Goal: Check status: Check status

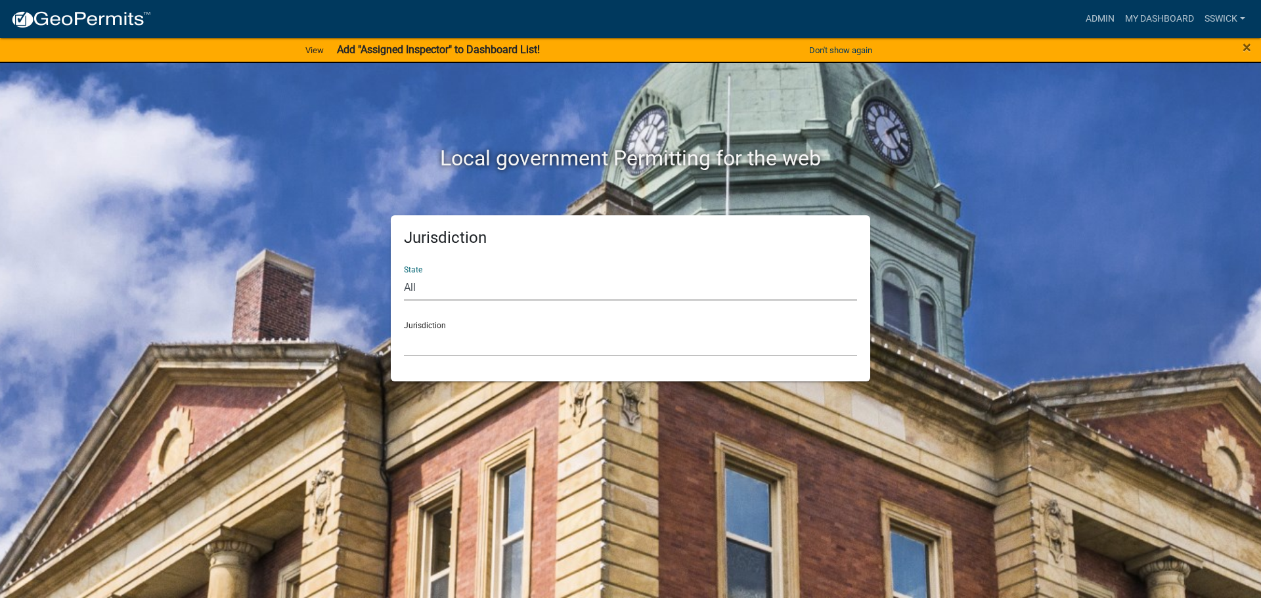
click at [414, 288] on select "All [US_STATE] [US_STATE] [US_STATE] [US_STATE] [US_STATE] [US_STATE] [US_STATE…" at bounding box center [630, 287] width 453 height 27
select select "[US_STATE]"
click at [404, 274] on select "All [US_STATE] [US_STATE] [US_STATE] [US_STATE] [US_STATE] [US_STATE] [US_STATE…" at bounding box center [630, 287] width 453 height 27
click at [431, 344] on select "City of [GEOGRAPHIC_DATA], [US_STATE] City of [GEOGRAPHIC_DATA], [US_STATE] Cit…" at bounding box center [630, 343] width 453 height 27
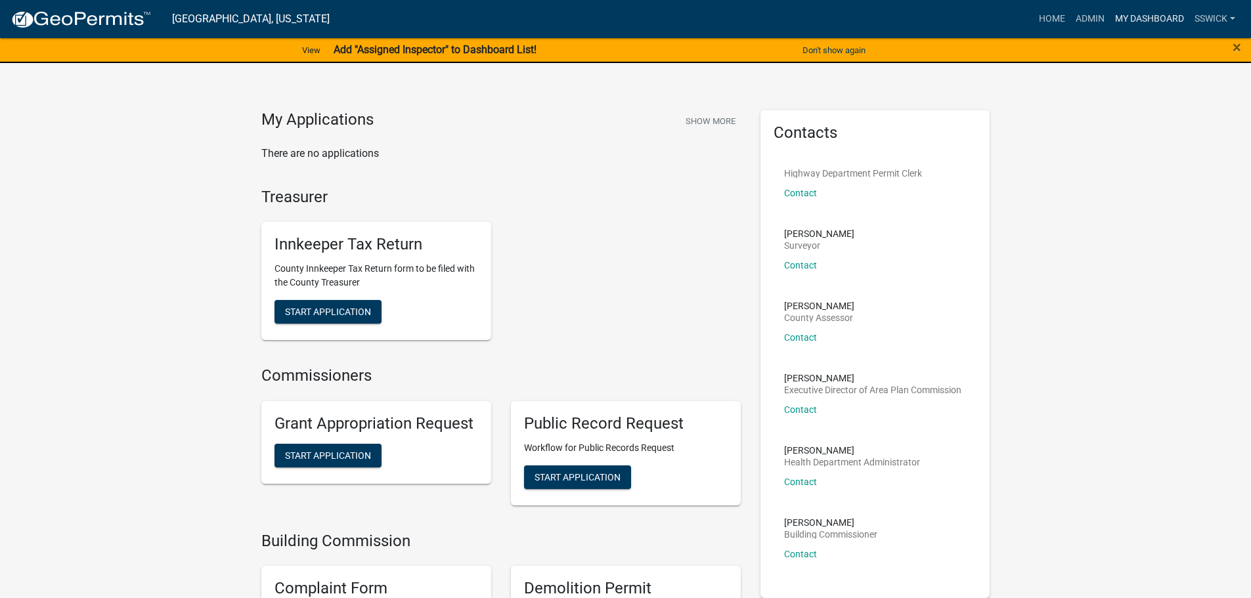
click at [1148, 17] on link "My Dashboard" at bounding box center [1149, 19] width 79 height 25
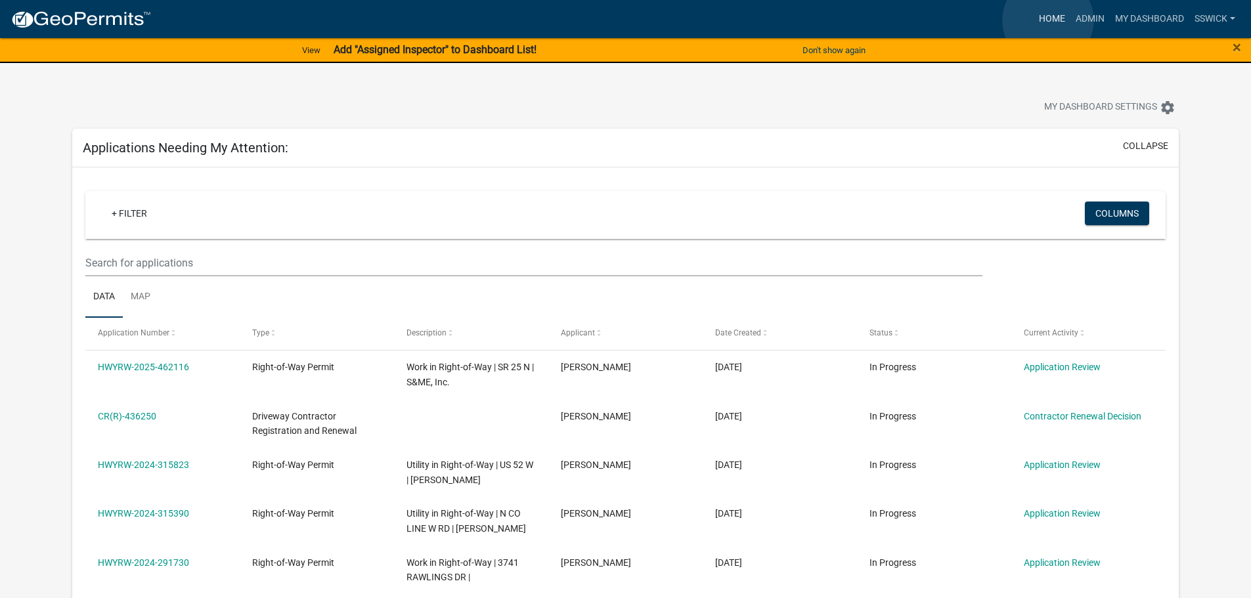
click at [1048, 20] on link "Home" at bounding box center [1052, 19] width 37 height 25
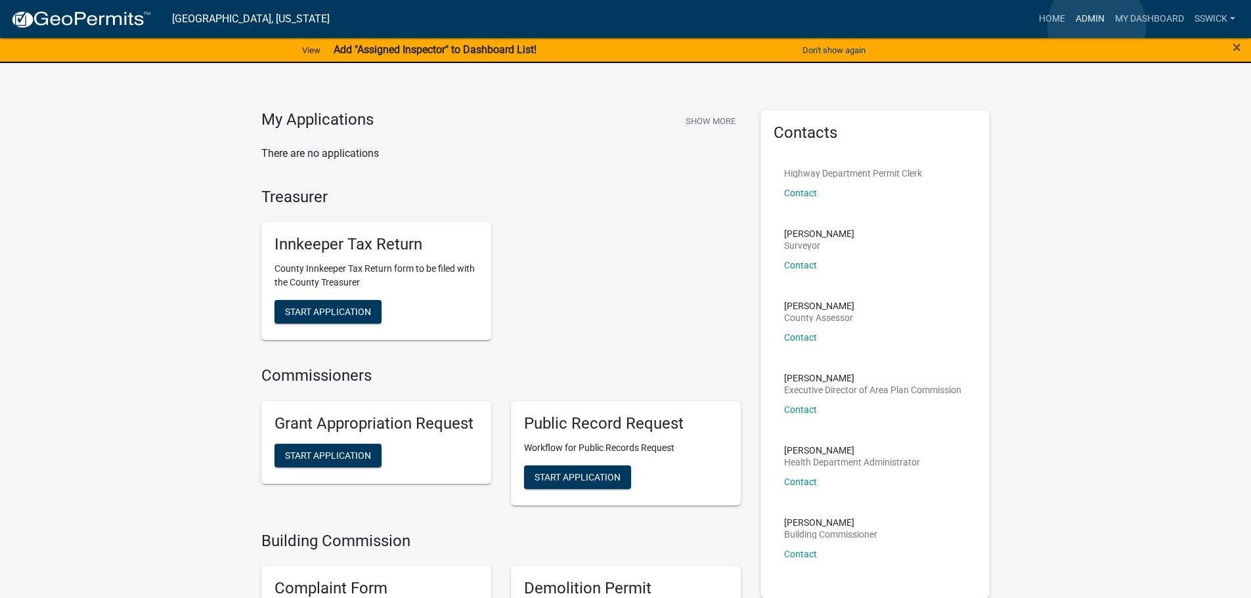
click at [1097, 26] on link "Admin" at bounding box center [1090, 19] width 39 height 25
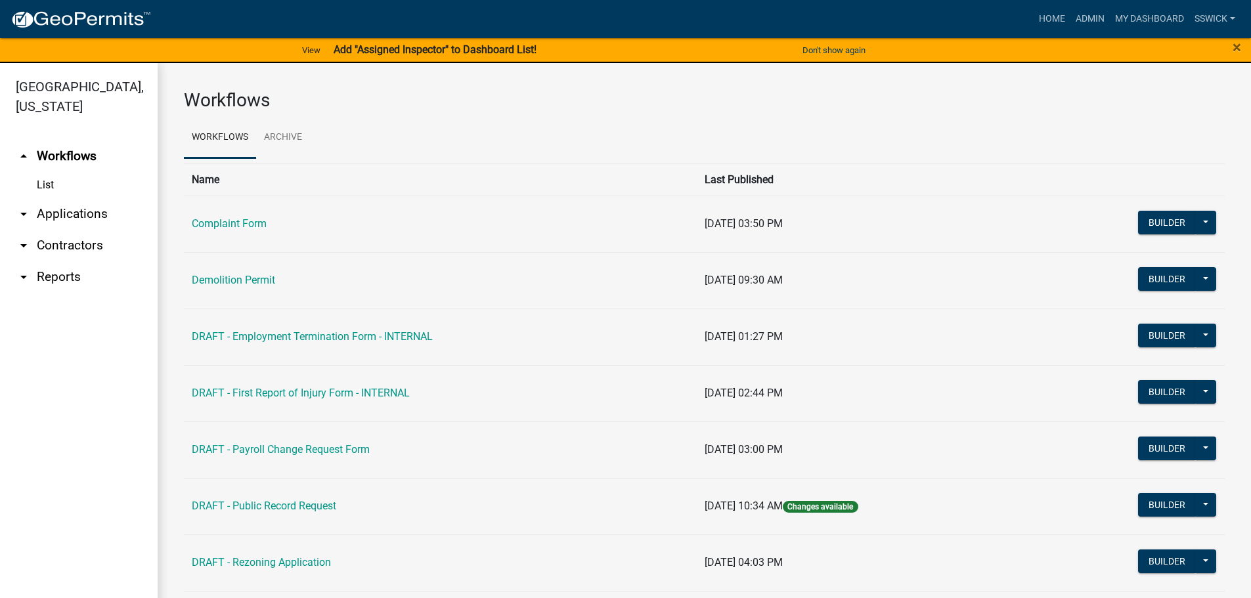
click at [29, 215] on icon "arrow_drop_down" at bounding box center [24, 214] width 16 height 16
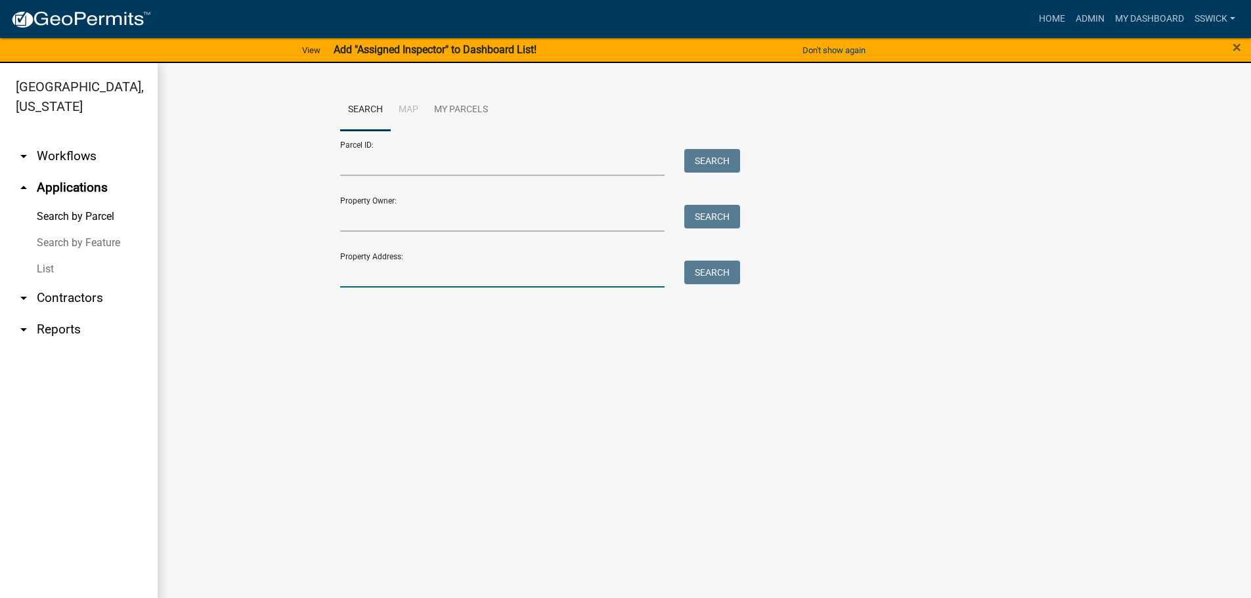
click at [373, 269] on input "Property Address:" at bounding box center [502, 274] width 325 height 27
click at [369, 164] on input "Parcel ID:" at bounding box center [502, 162] width 325 height 27
click at [407, 110] on li "Map" at bounding box center [408, 110] width 35 height 42
click at [393, 281] on input "Property Address:" at bounding box center [502, 274] width 325 height 27
type input "[STREET_ADDRESS]"
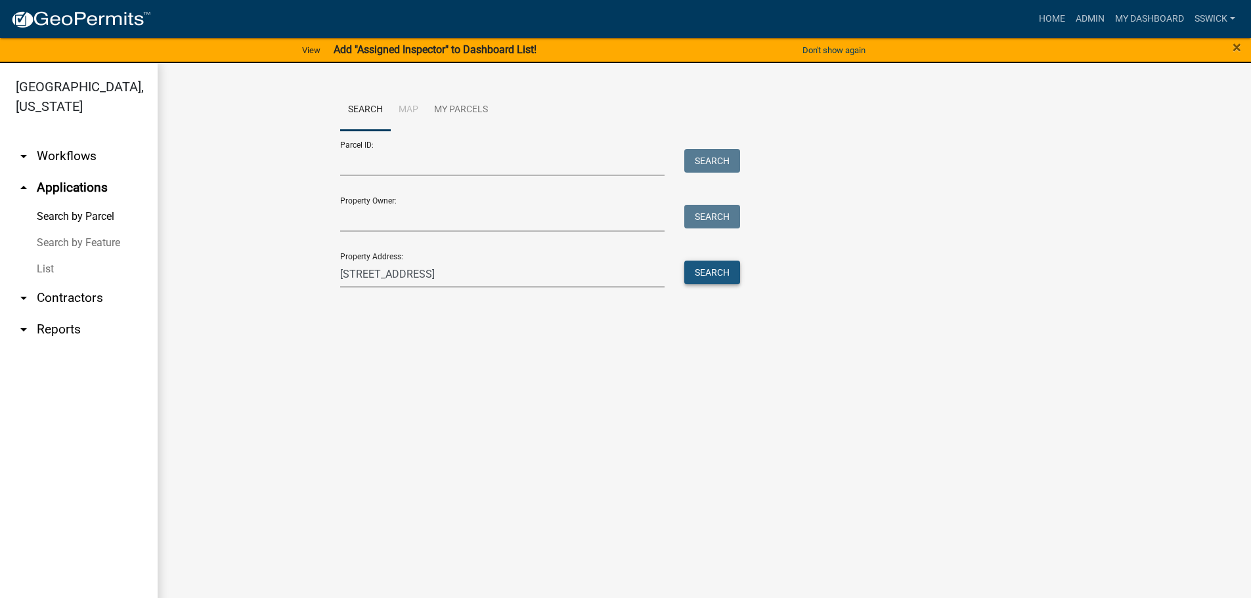
click at [709, 271] on button "Search" at bounding box center [713, 273] width 56 height 24
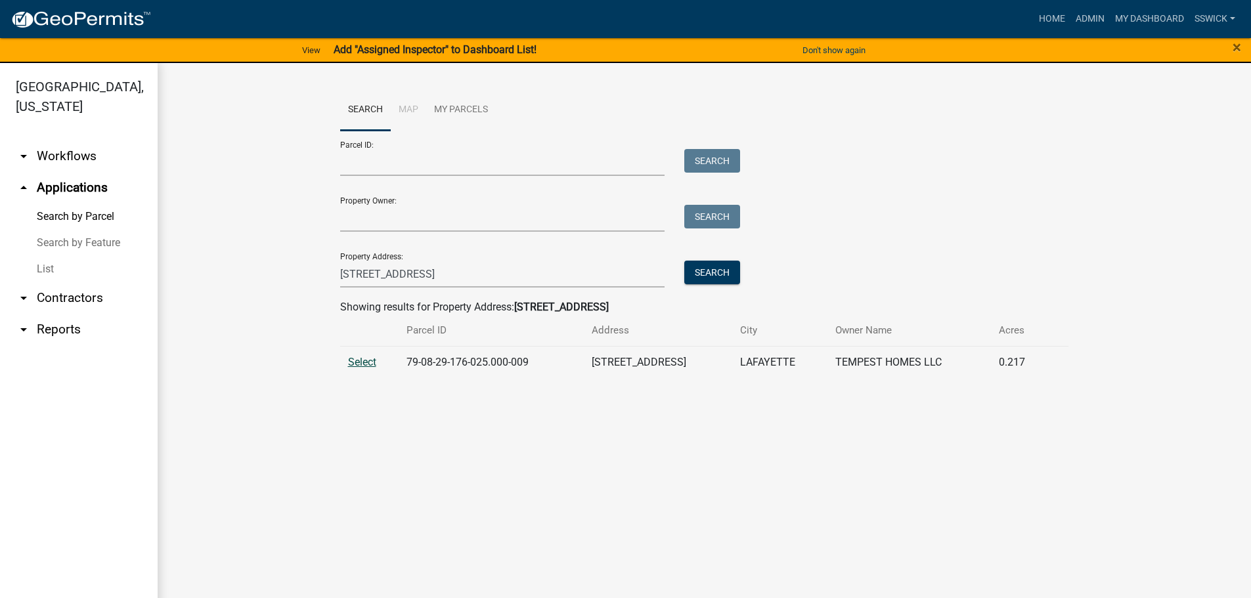
click at [373, 361] on span "Select" at bounding box center [362, 362] width 28 height 12
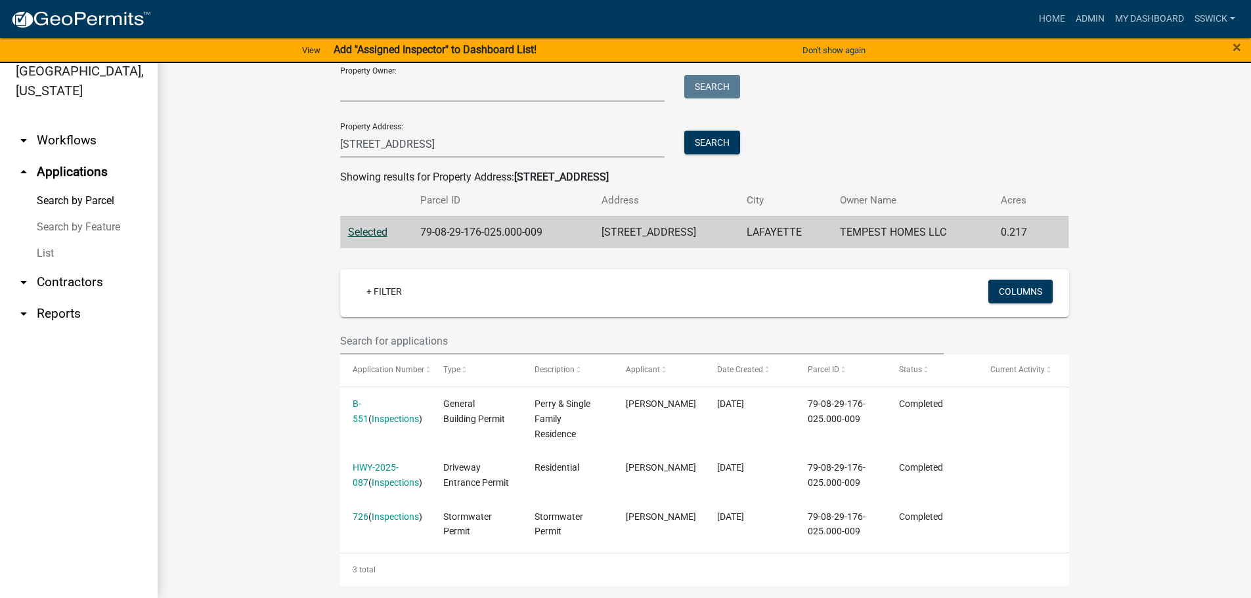
scroll to position [129, 0]
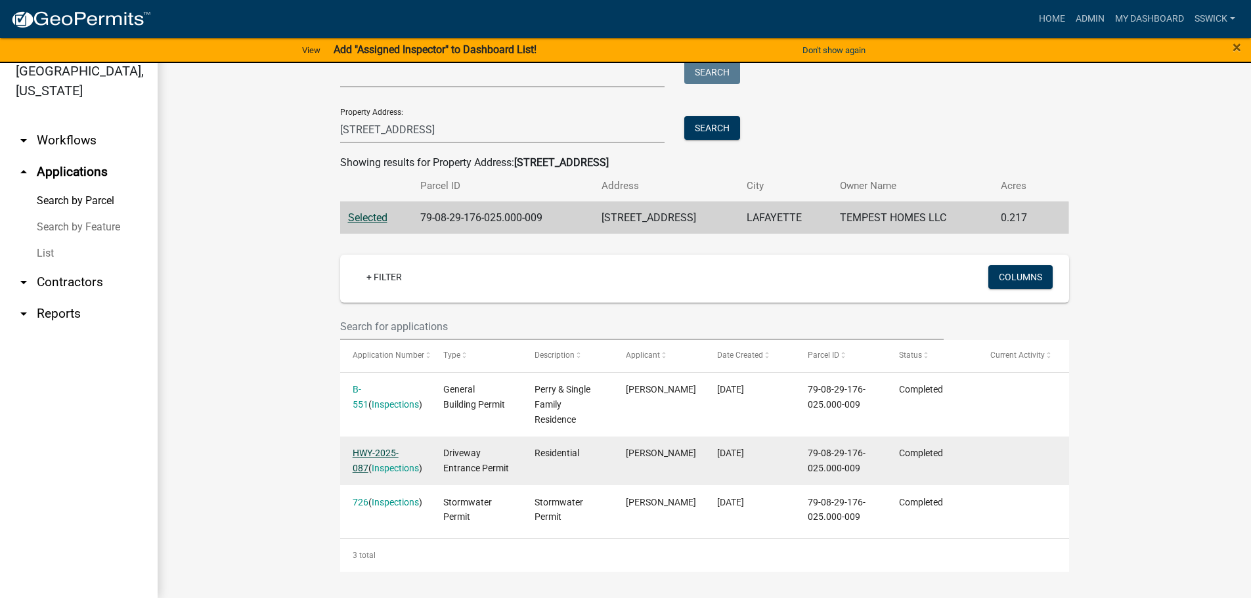
click at [379, 453] on link "HWY-2025-087" at bounding box center [376, 461] width 46 height 26
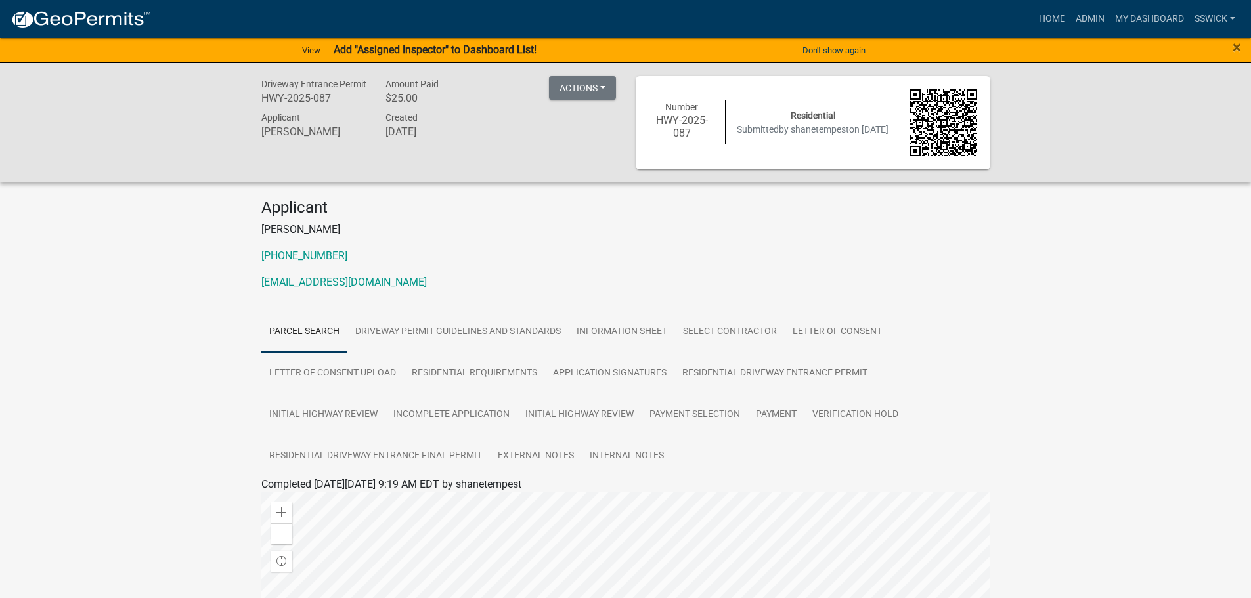
scroll to position [197, 0]
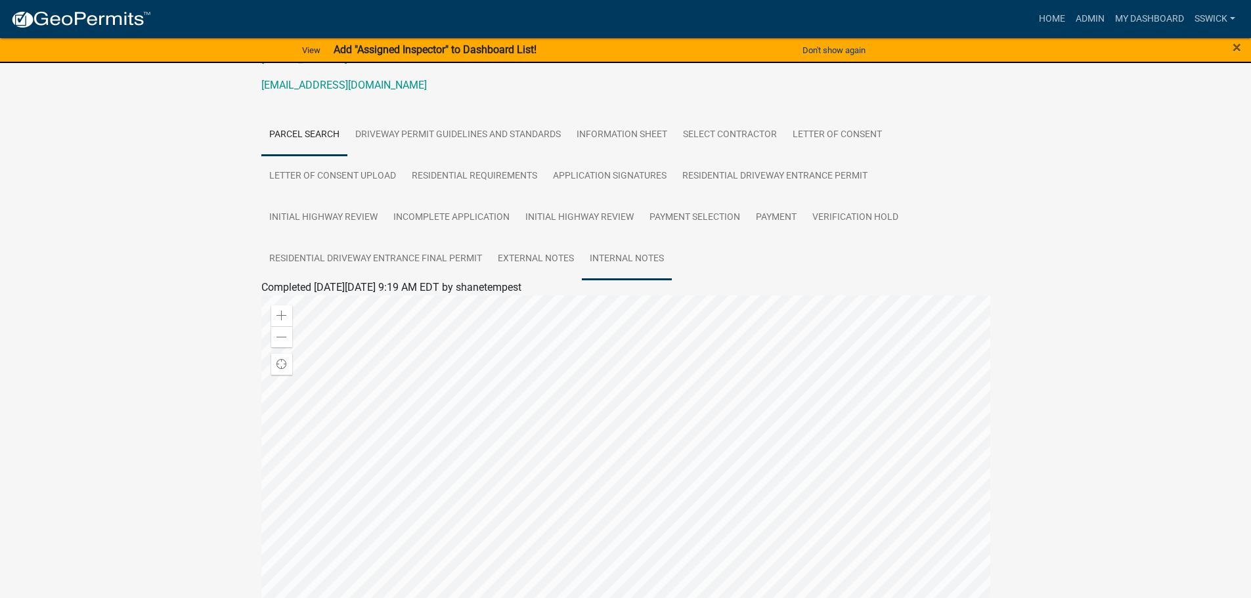
click at [619, 259] on link "Internal Notes" at bounding box center [627, 259] width 90 height 42
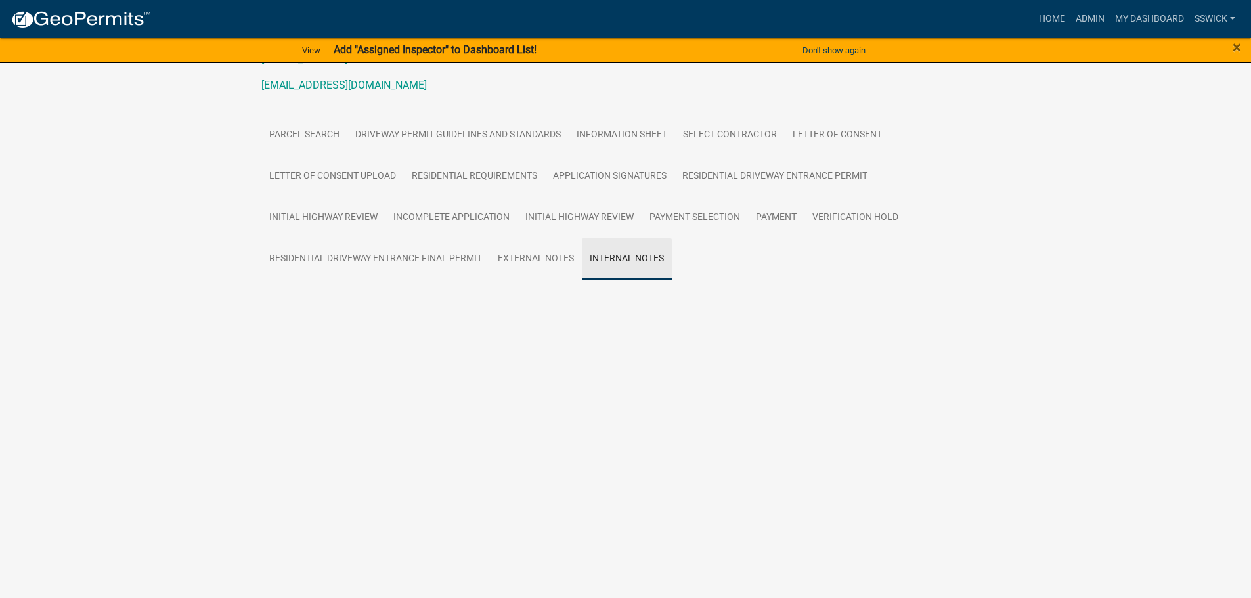
scroll to position [165, 0]
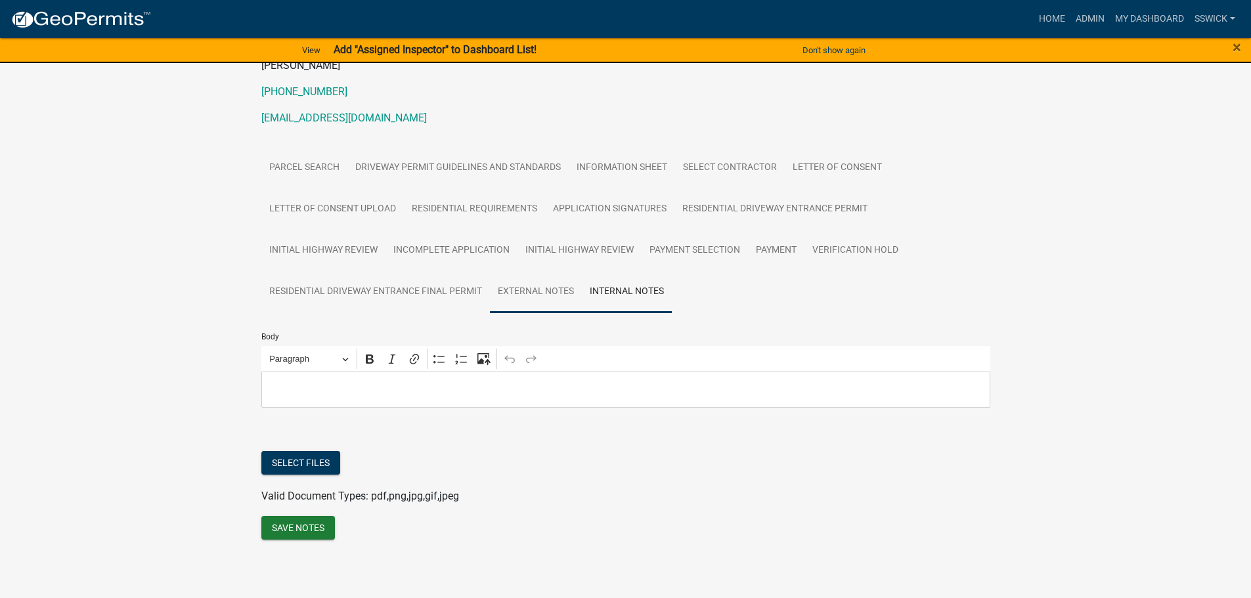
click at [541, 290] on link "External Notes" at bounding box center [536, 292] width 92 height 42
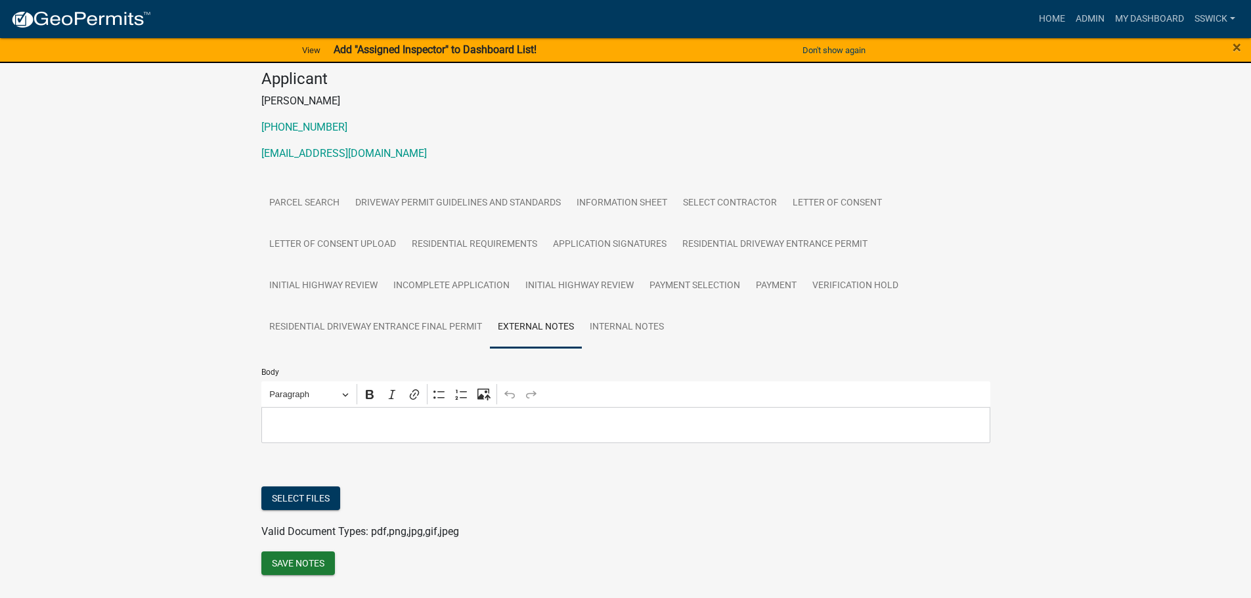
scroll to position [99, 0]
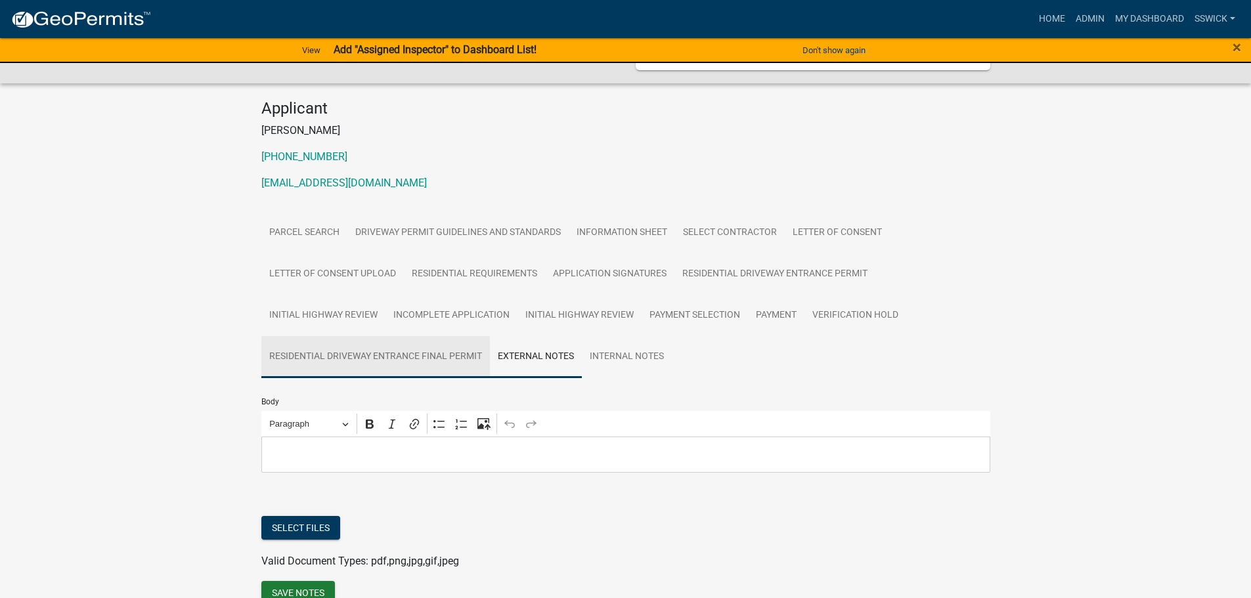
click at [407, 361] on link "Residential Driveway Entrance Final Permit" at bounding box center [375, 357] width 229 height 42
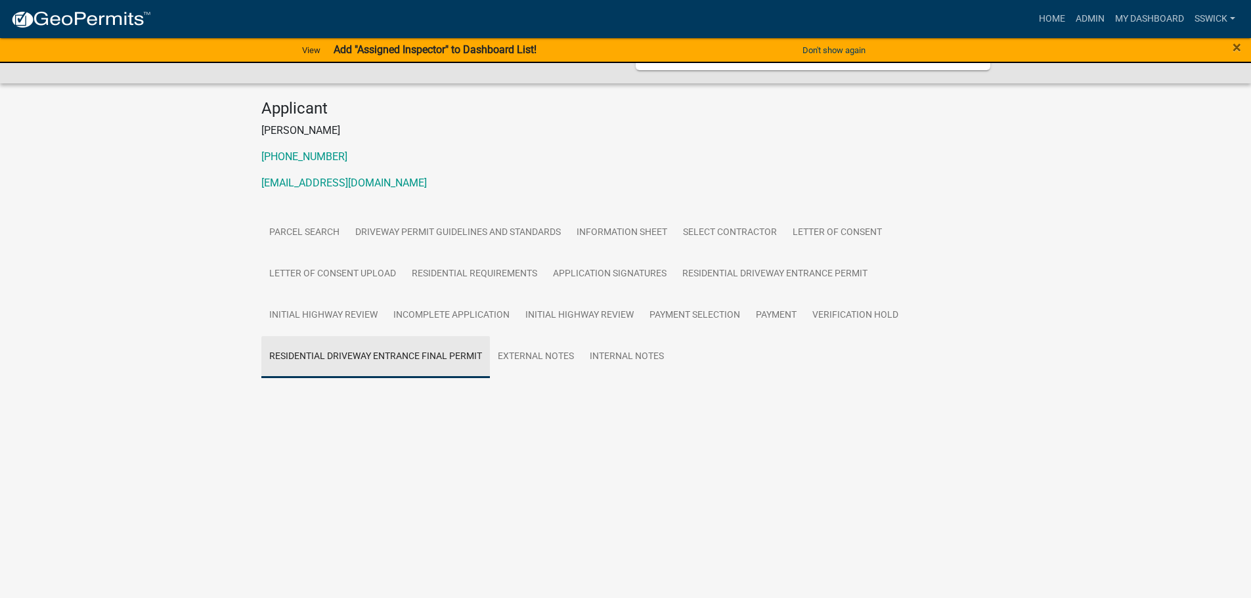
scroll to position [0, 0]
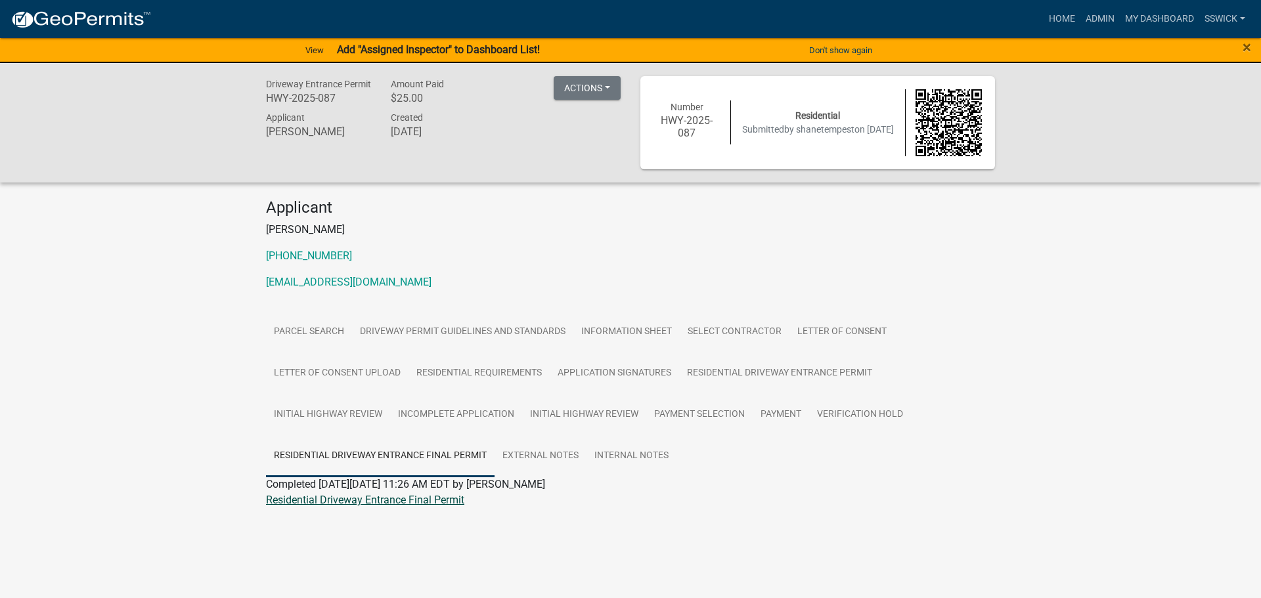
click at [422, 503] on link "Residential Driveway Entrance Final Permit" at bounding box center [365, 500] width 198 height 12
click at [600, 418] on link "Initial Highway Review" at bounding box center [584, 415] width 124 height 42
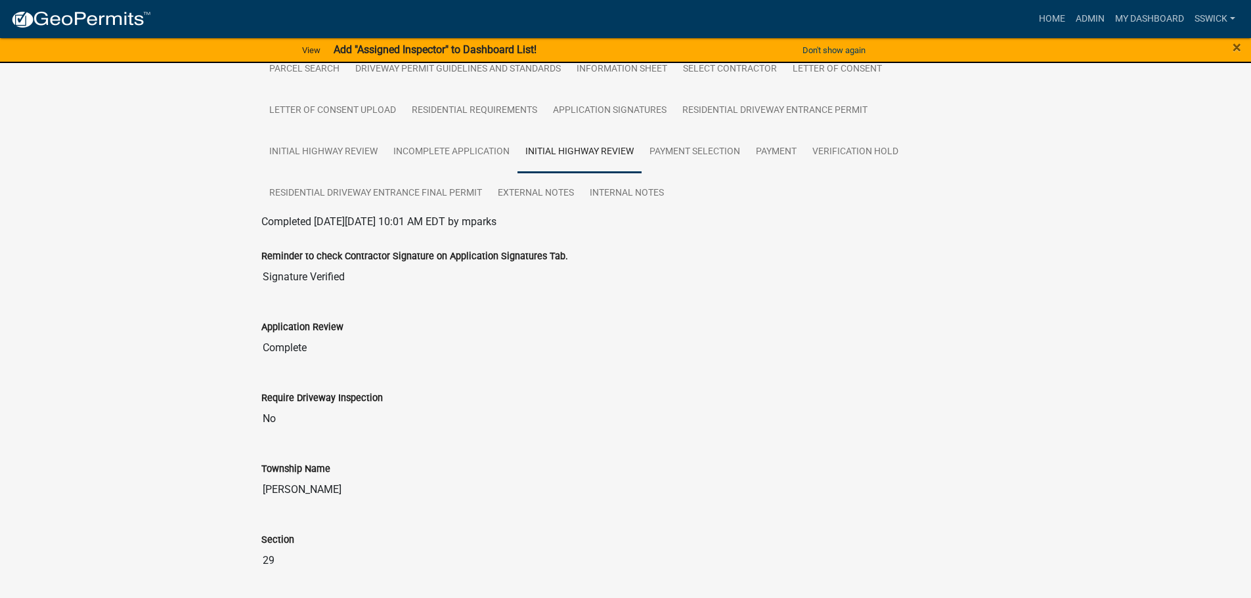
scroll to position [197, 0]
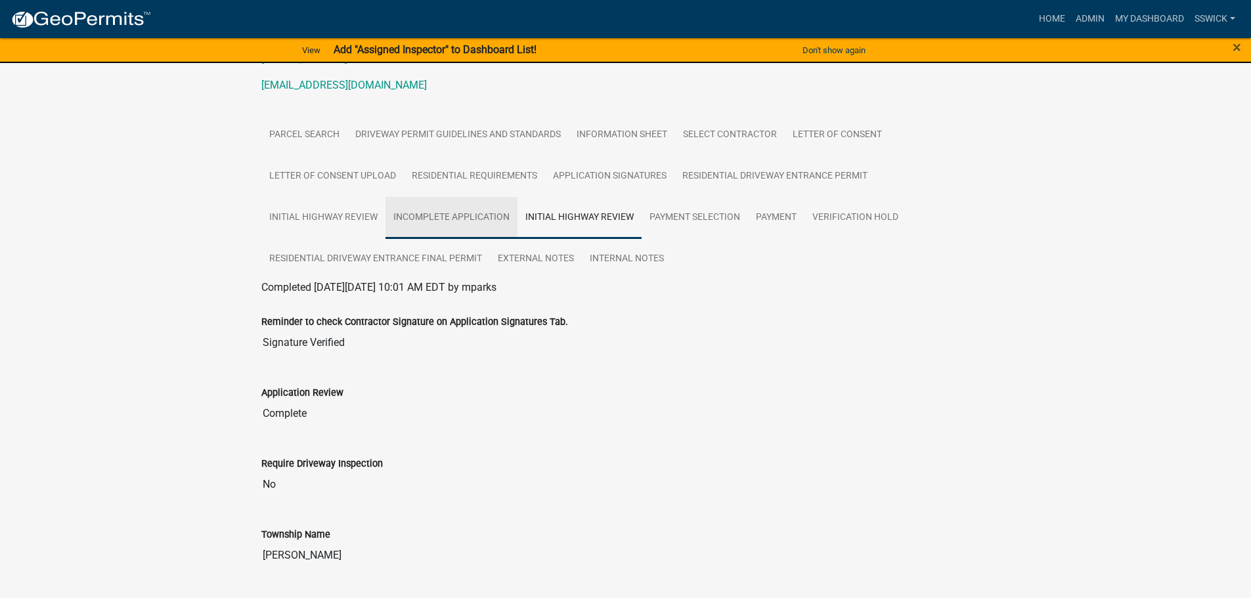
click at [457, 222] on link "Incomplete Application" at bounding box center [452, 218] width 132 height 42
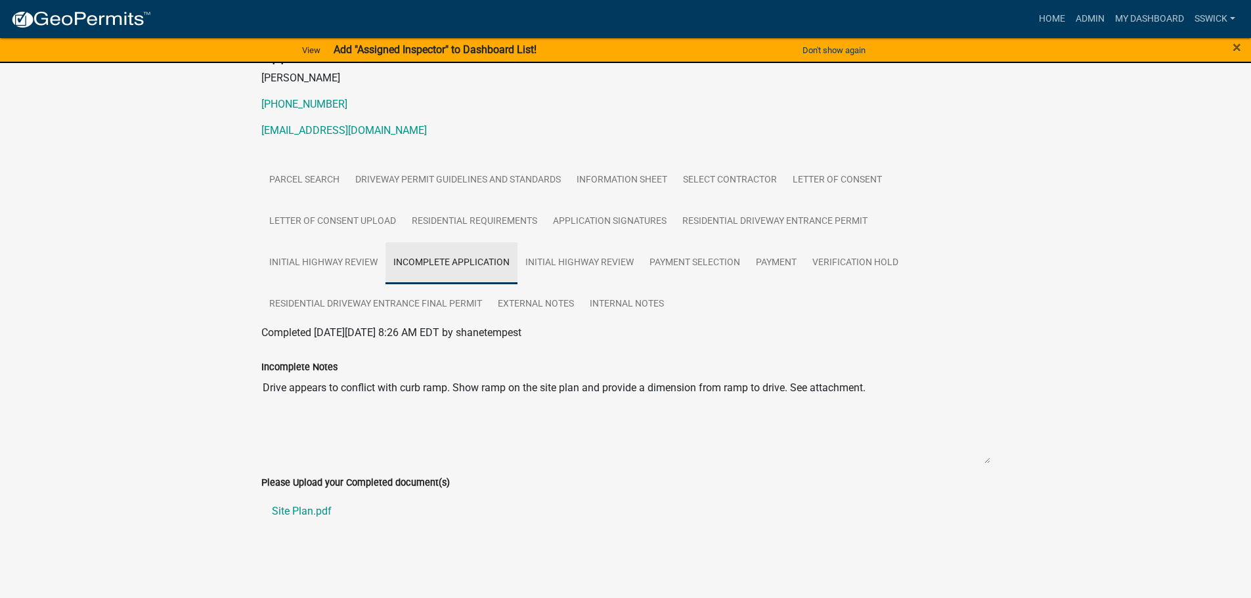
scroll to position [152, 0]
click at [596, 266] on link "Initial Highway Review" at bounding box center [580, 263] width 124 height 42
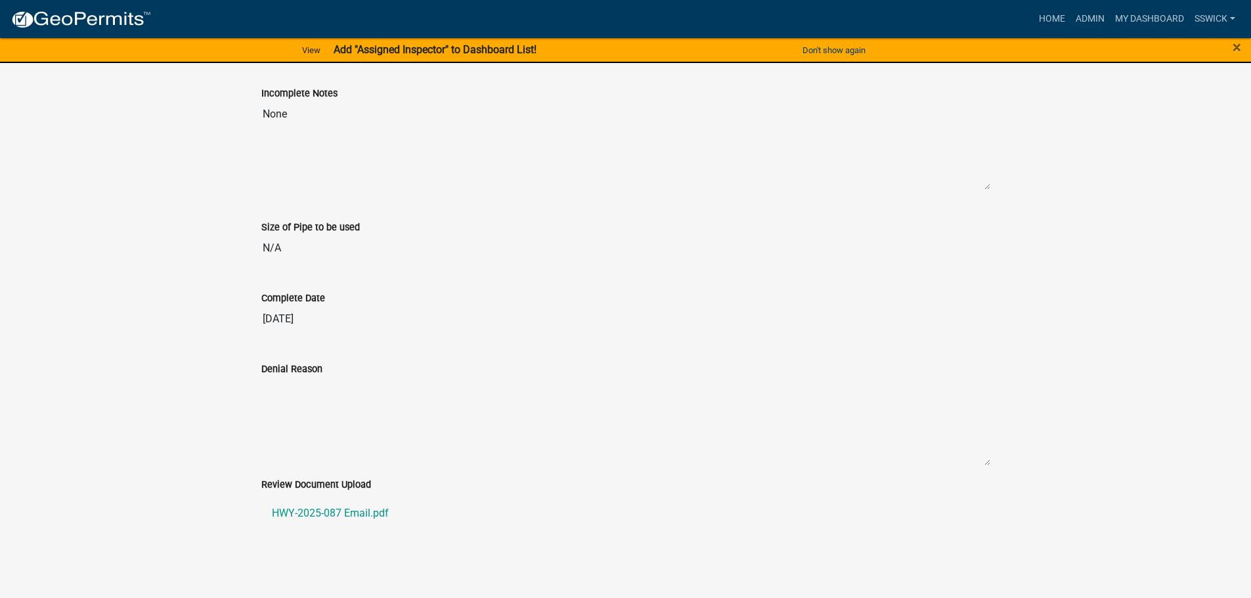
scroll to position [1129, 0]
click at [339, 512] on link "HWY-2025-087 Email.pdf" at bounding box center [625, 512] width 729 height 32
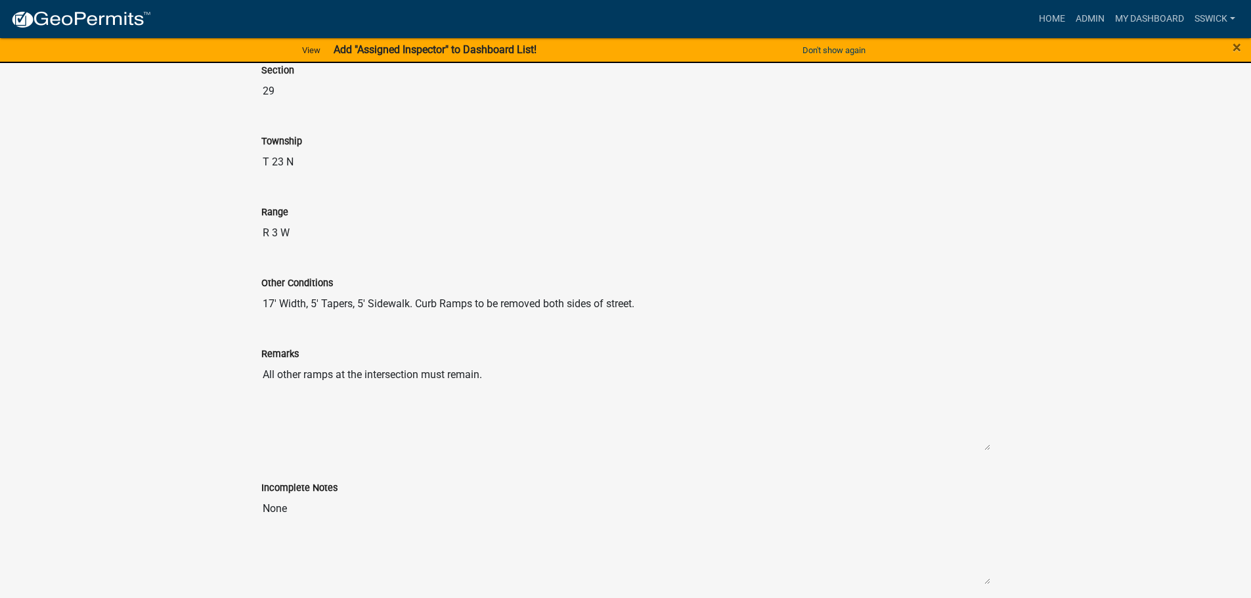
scroll to position [657, 0]
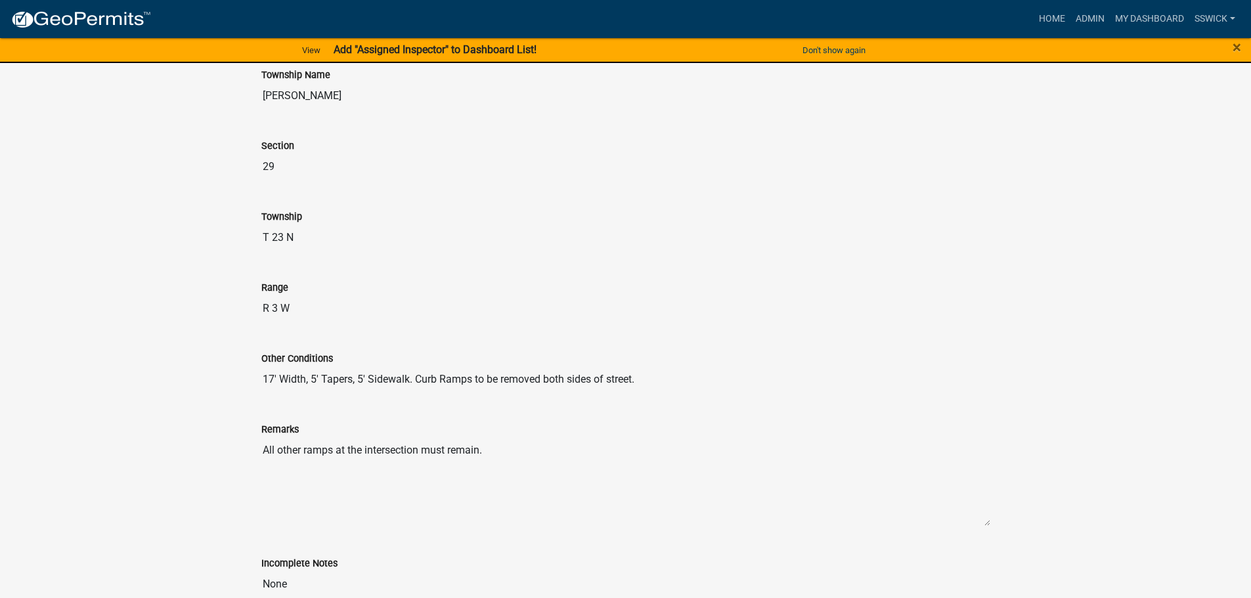
click at [590, 381] on input "17' Width, 5' Tapers, 5' Sidewalk. Curb Ramps to be removed both sides of stree…" at bounding box center [625, 380] width 729 height 26
click at [665, 376] on input "17' Width, 5' Tapers, 5' Sidewalk. Curb Ramps to be removed both sides of stree…" at bounding box center [625, 380] width 729 height 26
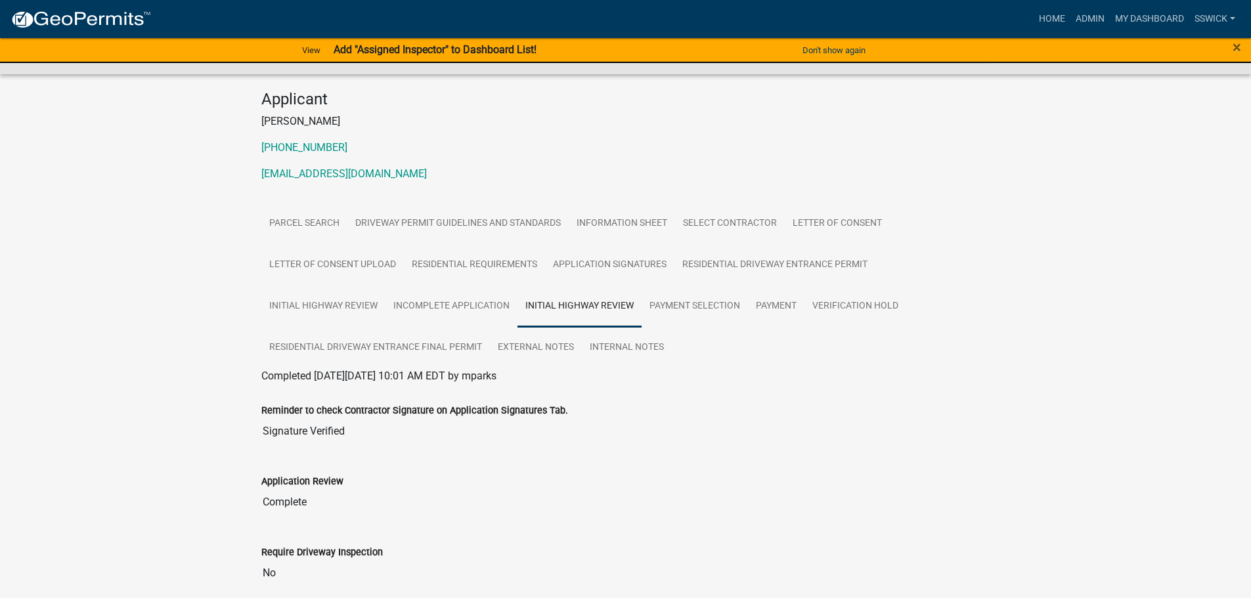
scroll to position [131, 0]
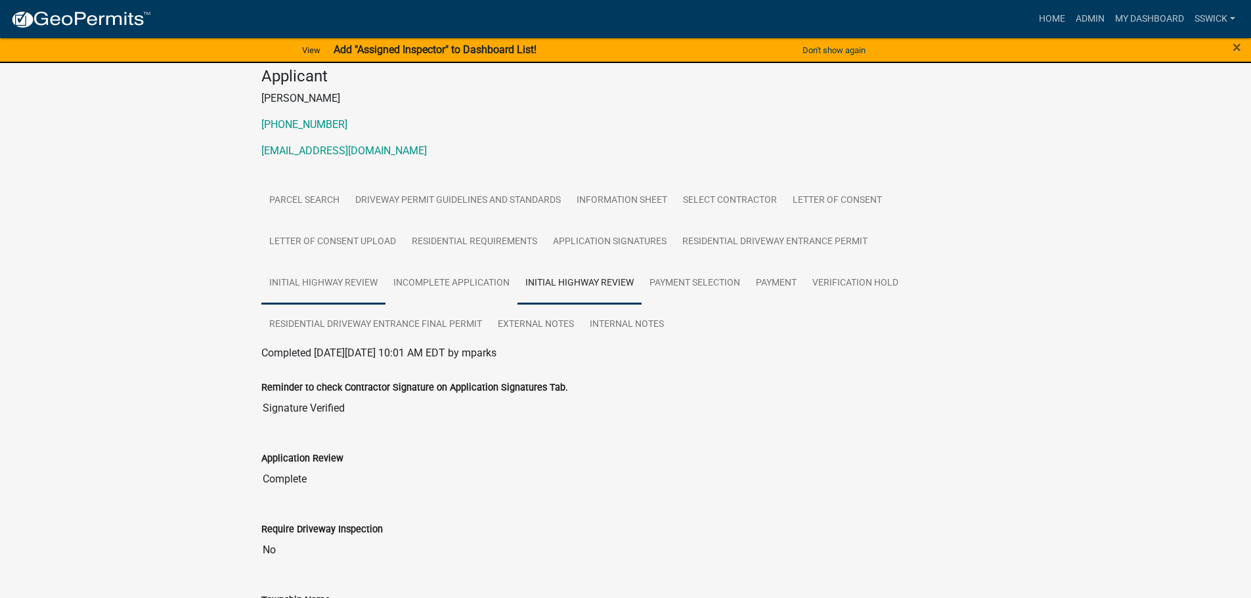
click at [362, 286] on link "Initial Highway Review" at bounding box center [323, 284] width 124 height 42
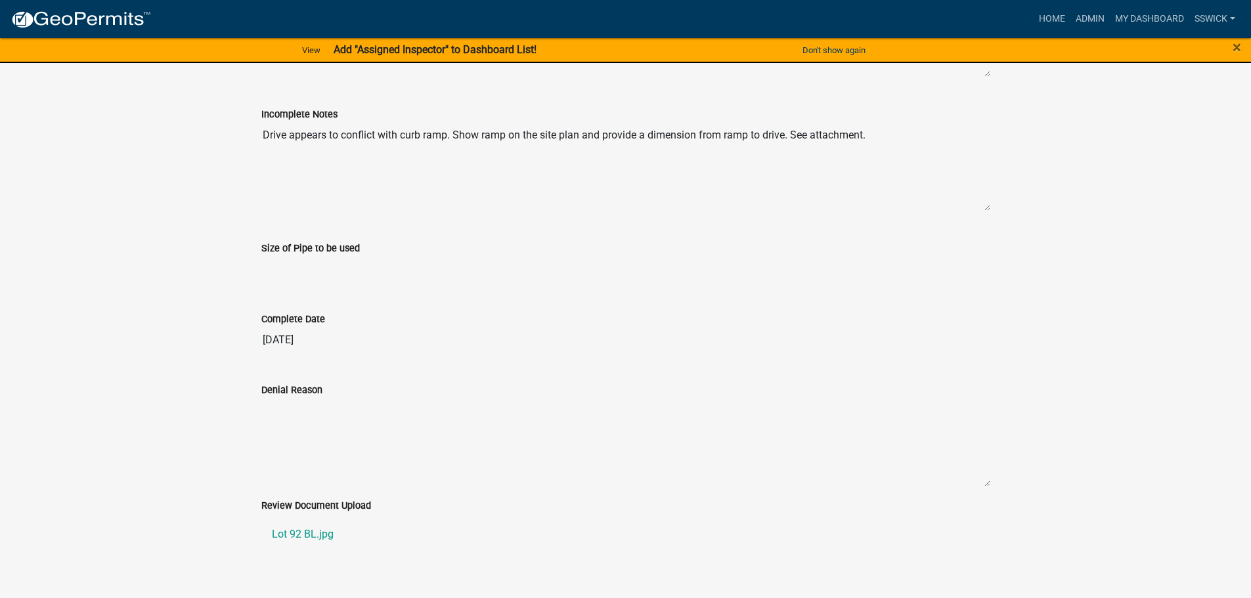
scroll to position [1129, 0]
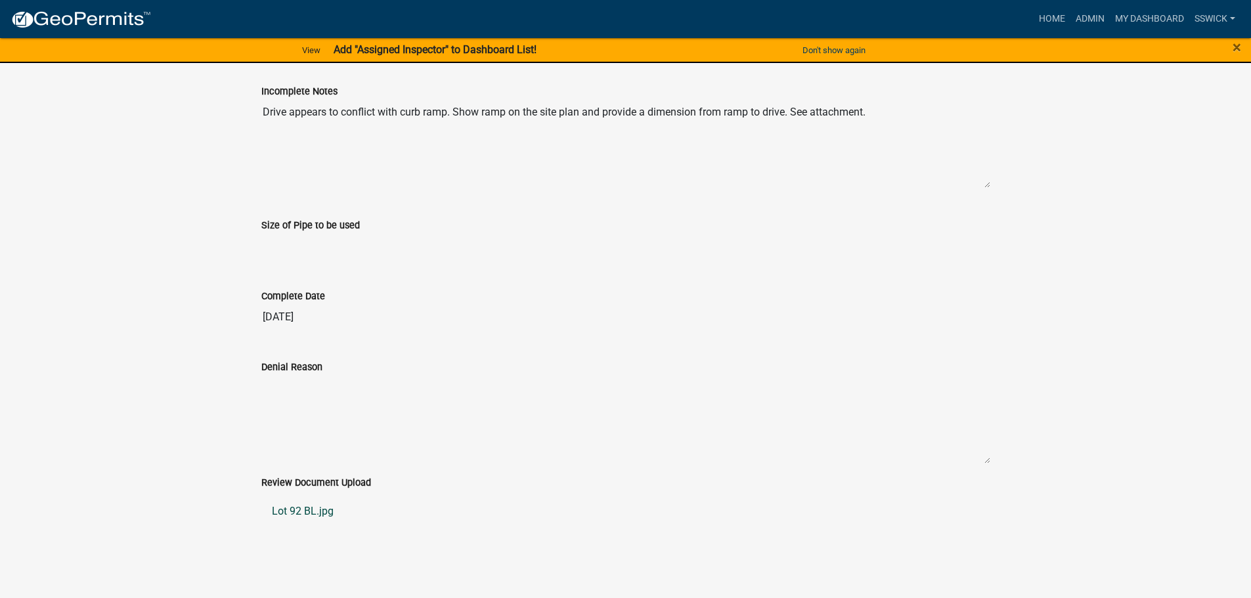
click at [303, 513] on link "Lot 92 BL.jpg" at bounding box center [625, 512] width 729 height 32
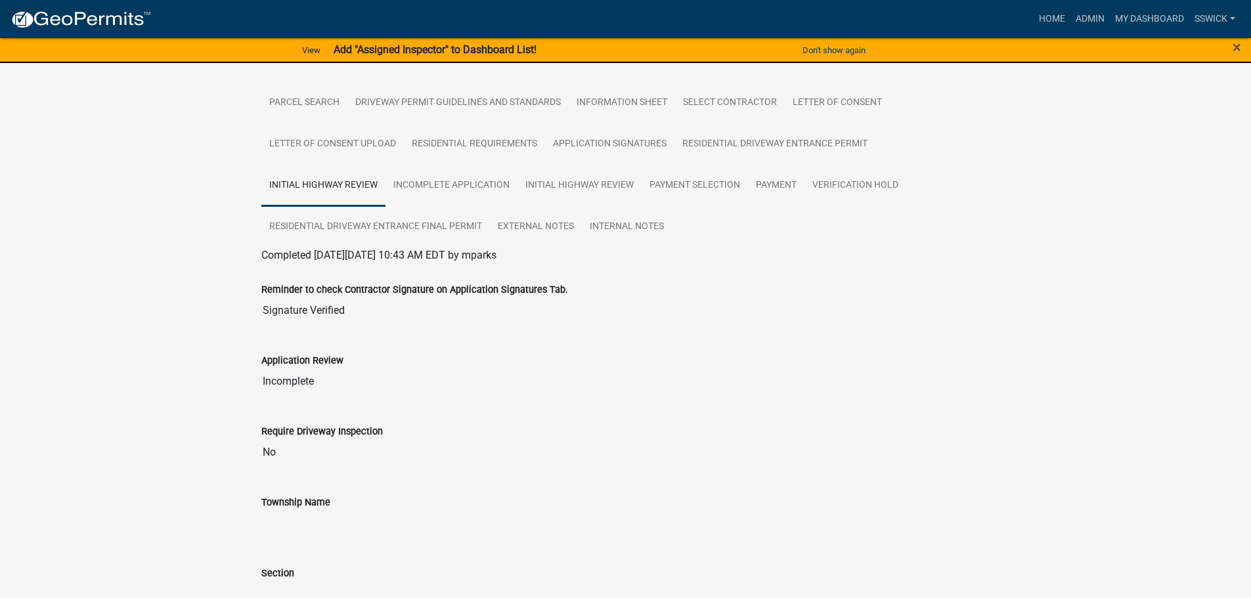
scroll to position [144, 0]
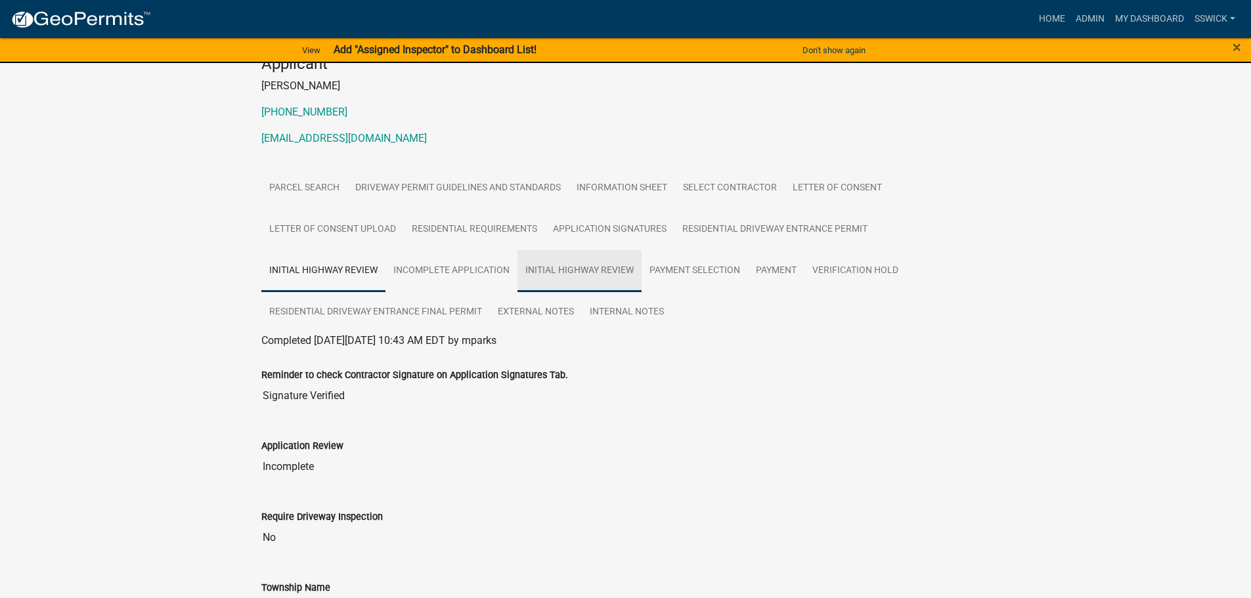
click at [609, 273] on link "Initial Highway Review" at bounding box center [580, 271] width 124 height 42
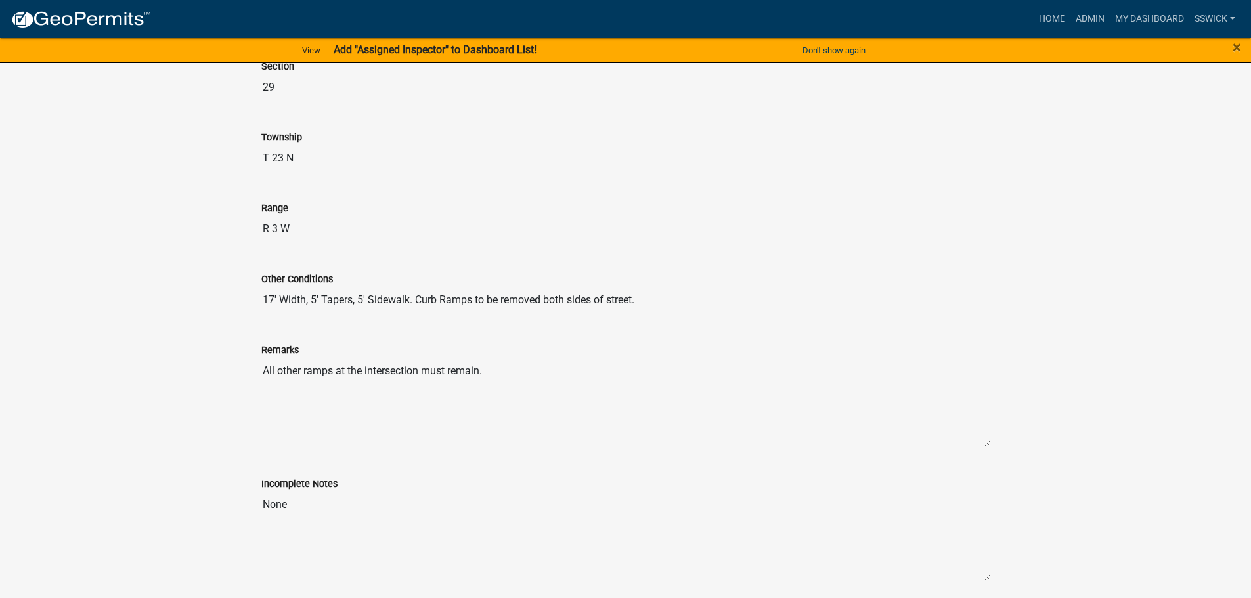
scroll to position [735, 0]
click at [641, 303] on input "17' Width, 5' Tapers, 5' Sidewalk. Curb Ramps to be removed both sides of stree…" at bounding box center [625, 301] width 729 height 26
click at [607, 302] on input "17' Width, 5' Tapers, 5' Sidewalk. Curb Ramps to be removed both sides of stree…" at bounding box center [625, 301] width 729 height 26
click at [646, 303] on input "17' Width, 5' Tapers, 5' Sidewalk. Curb Ramps to be removed both sides of stree…" at bounding box center [625, 301] width 729 height 26
click at [604, 300] on input "17' Width, 5' Tapers, 5' Sidewalk. Curb Ramps to be removed both sides of stree…" at bounding box center [625, 301] width 729 height 26
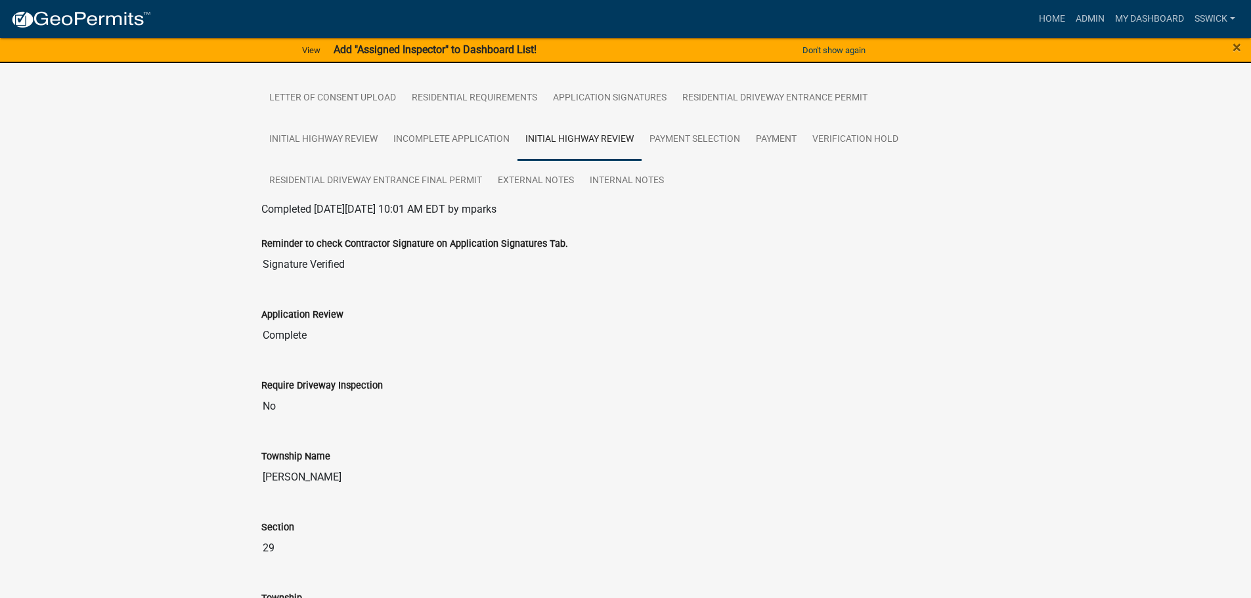
scroll to position [0, 0]
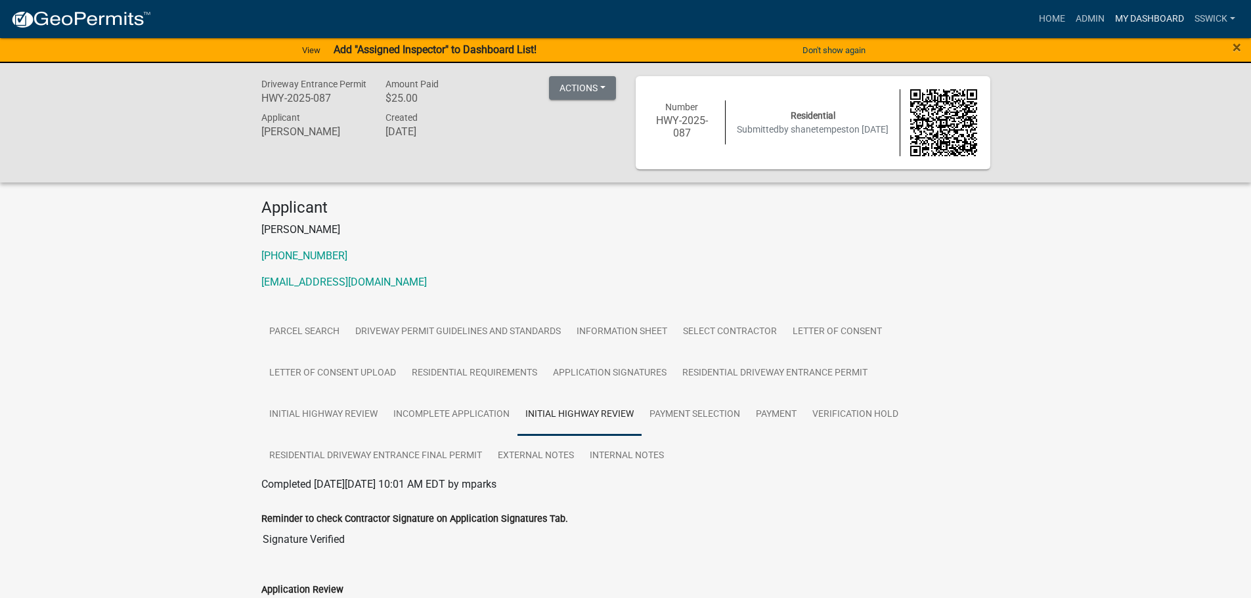
click at [1134, 19] on link "My Dashboard" at bounding box center [1149, 19] width 79 height 25
